Goal: Transaction & Acquisition: Purchase product/service

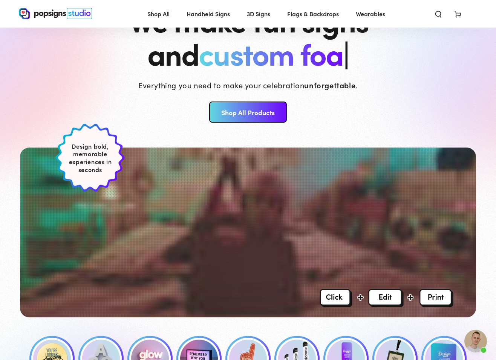
scroll to position [75, 0]
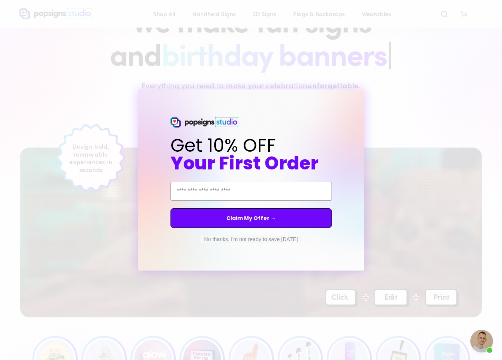
click at [272, 239] on button "No thanks, I'm not ready to save today" at bounding box center [250, 239] width 101 height 8
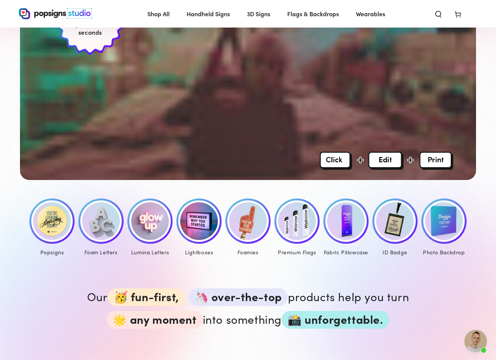
scroll to position [226, 0]
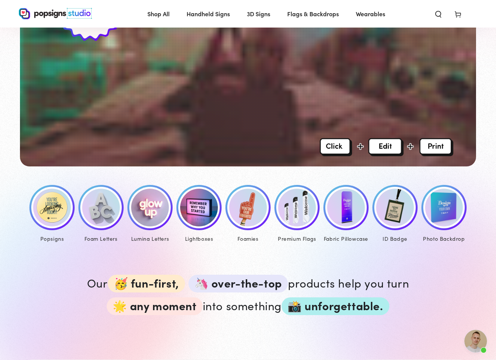
click at [54, 215] on img at bounding box center [52, 208] width 38 height 38
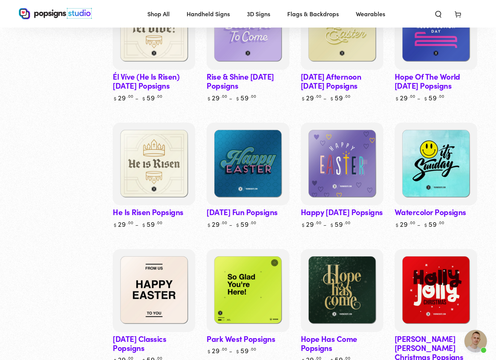
scroll to position [1622, 0]
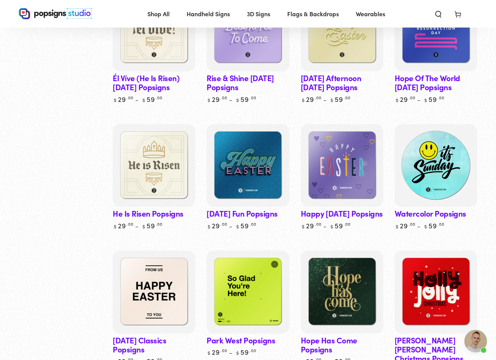
click at [433, 183] on img at bounding box center [436, 165] width 85 height 85
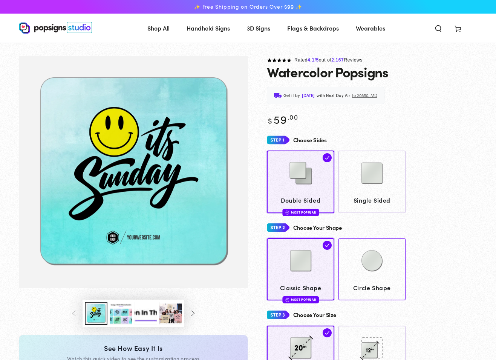
click at [378, 264] on img at bounding box center [372, 261] width 38 height 38
click at [121, 316] on button "Load image 3 in gallery view" at bounding box center [121, 313] width 23 height 23
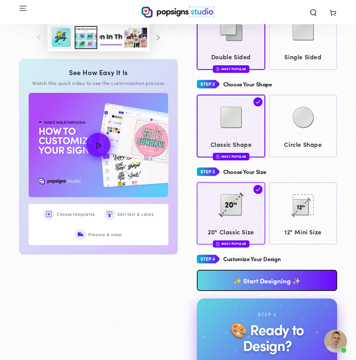
scroll to position [152, 0]
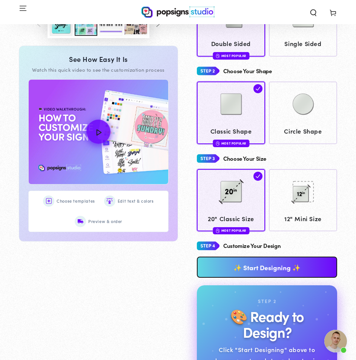
click at [267, 266] on link "✨ Start Designing ✨" at bounding box center [267, 266] width 140 height 21
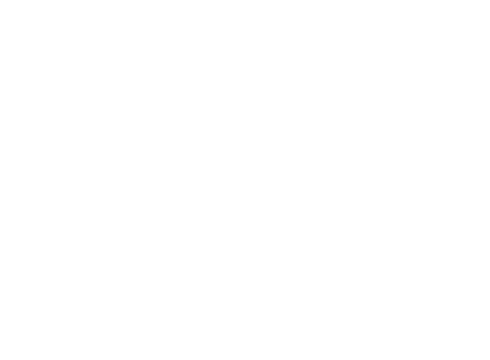
scroll to position [0, 0]
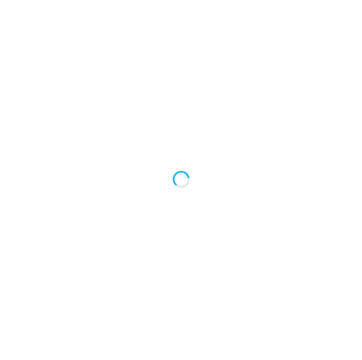
type textarea "An ancient tree with a door leading to a magical world"
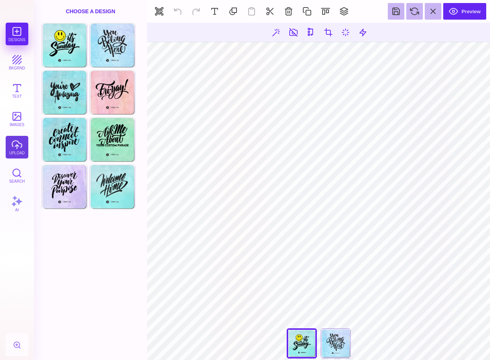
click at [14, 147] on button "upload" at bounding box center [17, 147] width 23 height 23
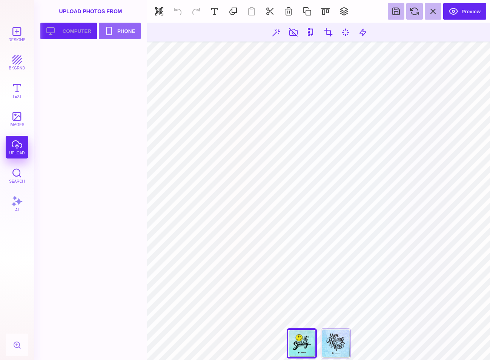
click at [74, 31] on button "Upload your artwork Computer" at bounding box center [68, 31] width 57 height 17
click at [71, 64] on div at bounding box center [65, 64] width 48 height 34
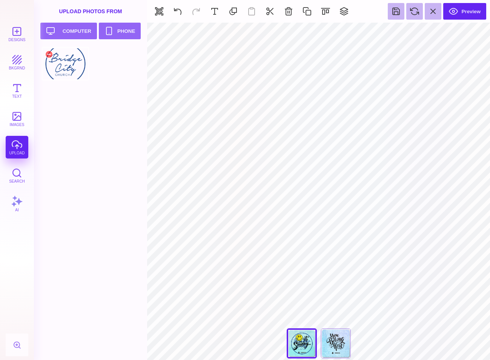
click at [71, 64] on div at bounding box center [65, 64] width 48 height 34
click at [47, 55] on div at bounding box center [49, 54] width 9 height 9
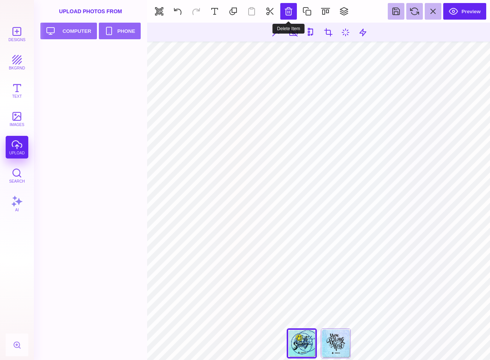
click at [290, 12] on button at bounding box center [288, 11] width 17 height 17
click at [291, 13] on button at bounding box center [288, 11] width 17 height 17
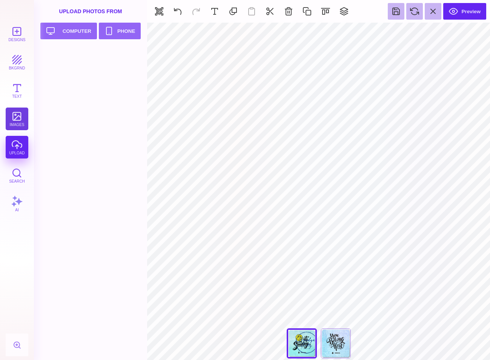
click at [17, 119] on button "images" at bounding box center [17, 118] width 23 height 23
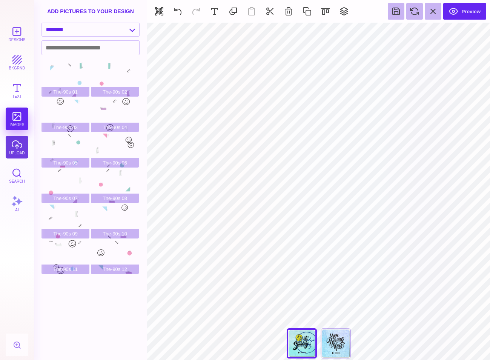
click at [16, 148] on button "upload" at bounding box center [17, 147] width 23 height 23
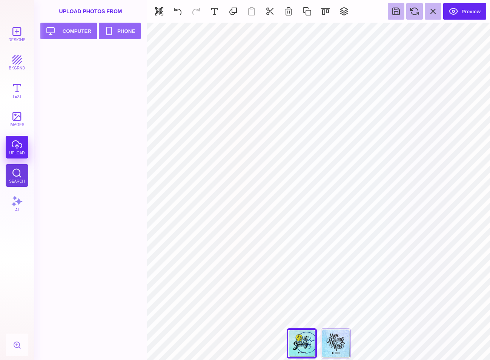
click at [13, 178] on button "Search" at bounding box center [17, 175] width 23 height 23
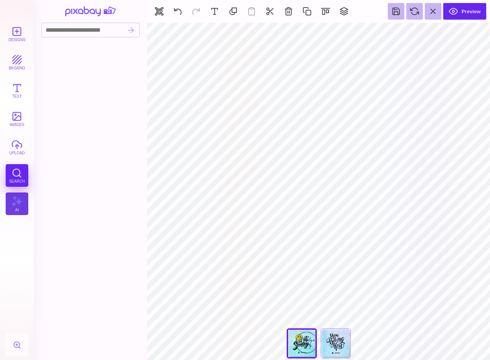
click at [15, 199] on button "AI" at bounding box center [17, 203] width 23 height 23
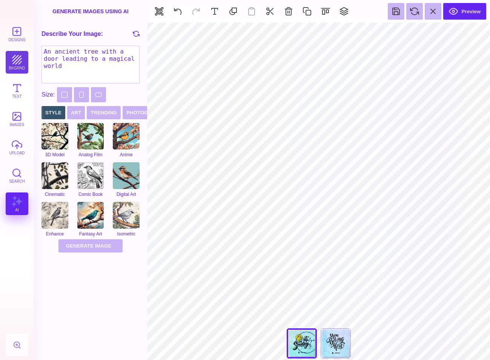
click at [18, 65] on button "bkgrnd" at bounding box center [17, 62] width 23 height 23
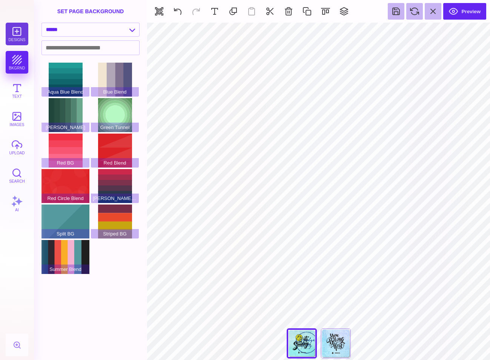
click at [21, 34] on button "Designs" at bounding box center [17, 34] width 23 height 23
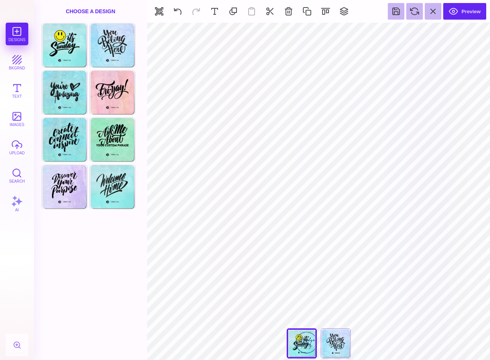
type input "#505050"
